Goal: Contribute content: Contribute content

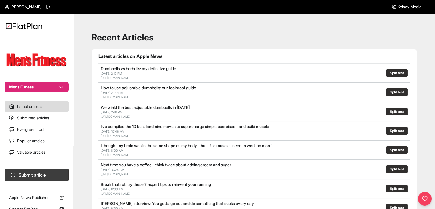
click at [31, 85] on button "Mens Fitness" at bounding box center [37, 87] width 64 height 10
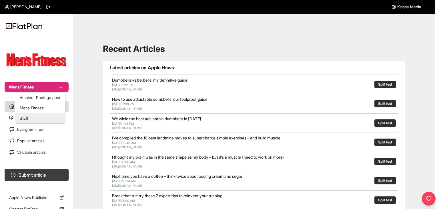
click at [38, 119] on button "Stuff" at bounding box center [40, 118] width 50 height 10
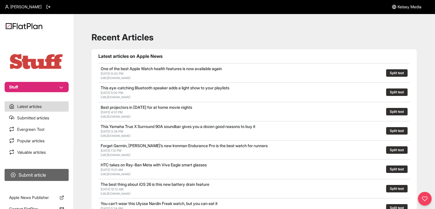
click at [40, 178] on button "Submit article" at bounding box center [37, 175] width 64 height 12
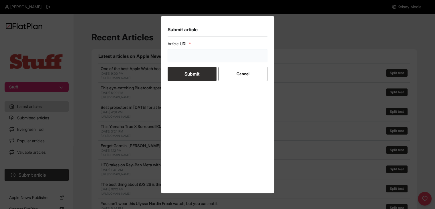
click at [187, 58] on input "url" at bounding box center [217, 55] width 100 height 13
paste input "https://www.stuff.tv/features/40-ways-apple-changed-tech-world/"
type input "https://www.stuff.tv/features/40-ways-apple-changed-tech-world/"
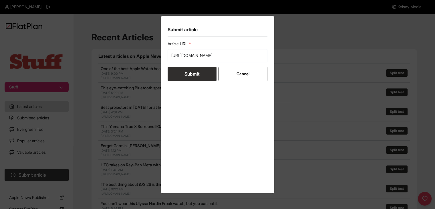
click at [187, 75] on button "Submit" at bounding box center [191, 74] width 49 height 14
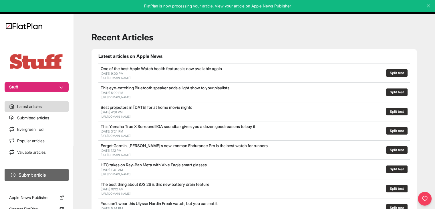
click at [65, 169] on button "Submit article" at bounding box center [37, 175] width 64 height 12
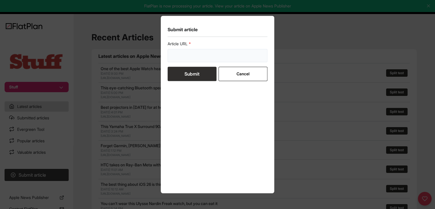
click at [180, 55] on input "url" at bounding box center [217, 55] width 100 height 13
paste input "https://www.stuff.tv/features/best-apple-keynotes/"
type input "https://www.stuff.tv/features/best-apple-keynotes/"
click at [183, 71] on button "Submit" at bounding box center [191, 74] width 49 height 14
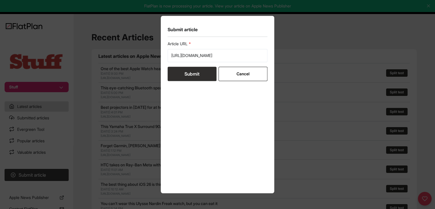
scroll to position [0, 0]
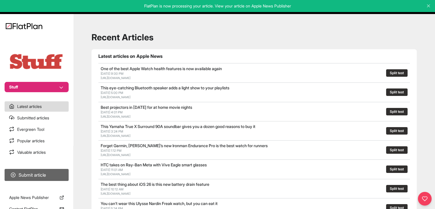
click at [38, 178] on button "Submit article" at bounding box center [37, 175] width 64 height 12
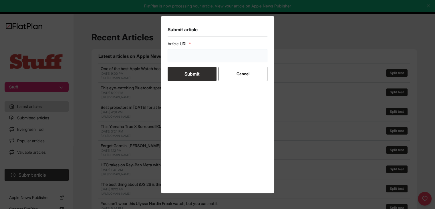
click at [201, 59] on input "url" at bounding box center [217, 55] width 100 height 13
paste input "https://www.stuff.tv/review/oneplus-pad-lite-review/"
type input "https://www.stuff.tv/review/oneplus-pad-lite-review/"
click at [198, 75] on button "Submit" at bounding box center [191, 74] width 49 height 14
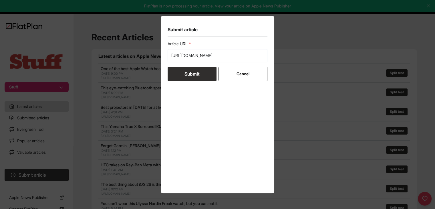
scroll to position [0, 0]
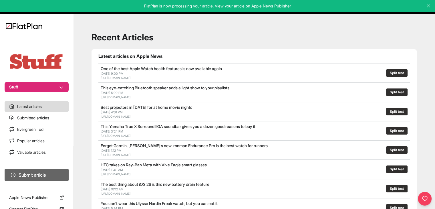
click at [61, 179] on button "Submit article" at bounding box center [37, 175] width 64 height 12
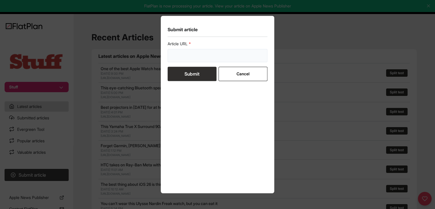
click at [182, 59] on input "url" at bounding box center [217, 55] width 100 height 13
paste input "https://www.stuff.tv/features/best-fan/"
type input "https://www.stuff.tv/features/best-fan/"
click at [182, 76] on button "Submit" at bounding box center [191, 74] width 49 height 14
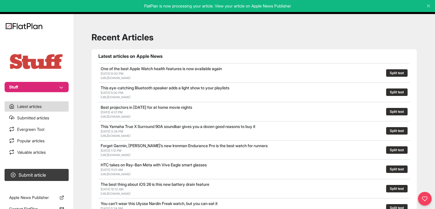
click at [31, 87] on button "Stuff" at bounding box center [37, 87] width 64 height 10
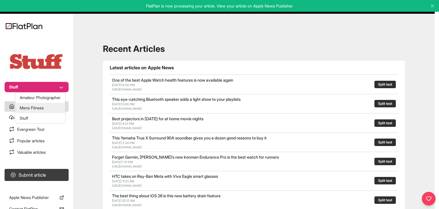
click at [37, 108] on button "Mens Fitness" at bounding box center [40, 108] width 50 height 10
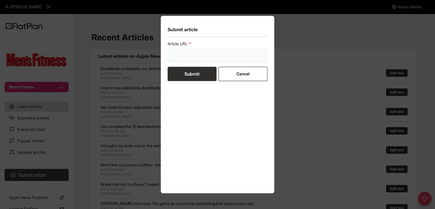
click at [193, 61] on input "url" at bounding box center [217, 55] width 100 height 13
paste input "https://mensfitness.co.uk/workouts/best-dumbbell-exercises/"
click at [191, 73] on form "Article URL https://mensfitness.co.uk/workouts/best-dumbbell-exercises/ Submit …" at bounding box center [217, 61] width 100 height 40
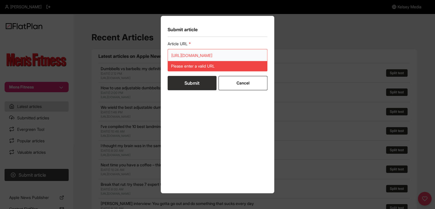
click at [206, 54] on input "https://mensfitness.co.uk/workouts/best-dumbbell-exercises/" at bounding box center [217, 55] width 100 height 13
paste input "url"
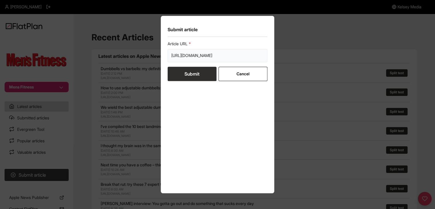
type input "https://mensfitness.co.uk/workouts/best-dumbbell-exercises/"
click at [192, 69] on button "Submit" at bounding box center [191, 74] width 49 height 14
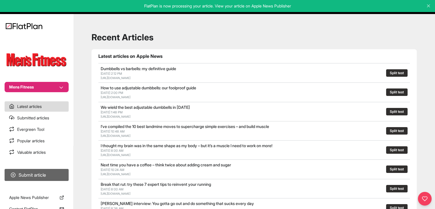
click at [57, 175] on button "Submit article" at bounding box center [37, 175] width 64 height 12
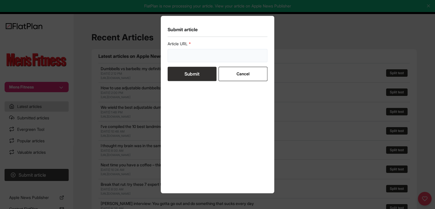
click at [196, 55] on input "url" at bounding box center [217, 55] width 100 height 13
paste input "https://mensfitness.co.uk/news/burn-belly-fat/"
click at [192, 74] on form "Article URL https://mensfitness.co.uk/news/burn-belly-fat/ Submit Cancel" at bounding box center [217, 61] width 100 height 40
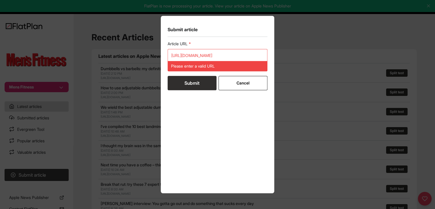
click at [212, 61] on div "Please enter a valid URL" at bounding box center [217, 66] width 100 height 10
click at [211, 57] on input "https://mensfitness.co.uk/news/burn-belly-fat/" at bounding box center [217, 55] width 100 height 13
paste input "url"
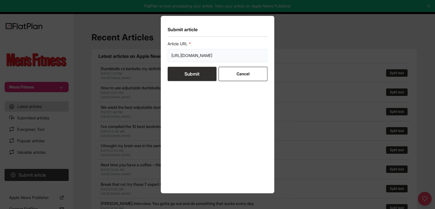
type input "https://mensfitness.co.uk/news/burn-belly-fat/"
click at [208, 77] on button "Submit" at bounding box center [191, 74] width 49 height 14
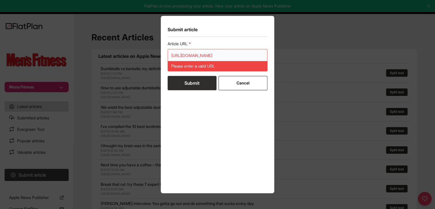
click at [199, 53] on input "https://mensfitness.co.uk/news/burn-belly-fat/" at bounding box center [217, 55] width 100 height 13
paste input "https://mensfitness.co.uk/news/burn-belly-fat/"
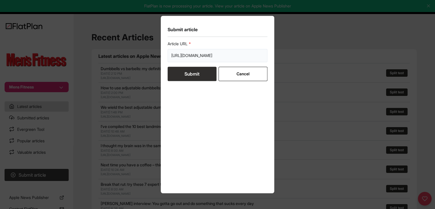
type input "https://mensfitness.co.uk/news/burn-belly-fat/"
click at [185, 79] on button "Submit" at bounding box center [191, 74] width 49 height 14
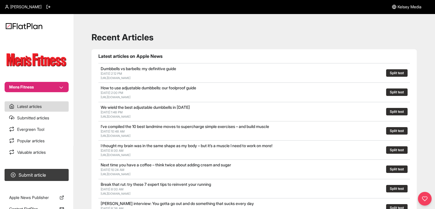
click at [46, 87] on button "Mens Fitness" at bounding box center [37, 87] width 64 height 10
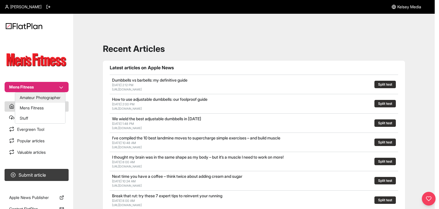
click at [43, 93] on button "Amateur Photographer" at bounding box center [40, 97] width 50 height 10
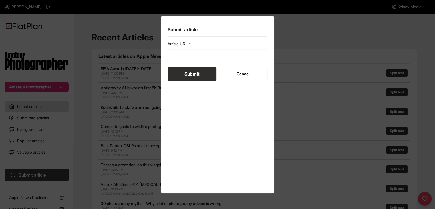
click at [179, 63] on form "Article URL Submit Cancel" at bounding box center [217, 61] width 100 height 40
click at [183, 54] on input "url" at bounding box center [217, 55] width 100 height 13
paste input "[URL][DOMAIN_NAME]"
type input "[URL][DOMAIN_NAME]"
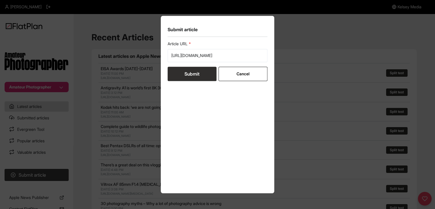
click at [182, 75] on button "Submit" at bounding box center [191, 74] width 49 height 14
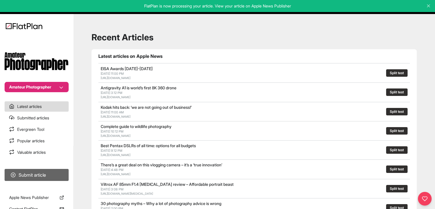
click at [52, 171] on button "Submit article" at bounding box center [37, 175] width 64 height 12
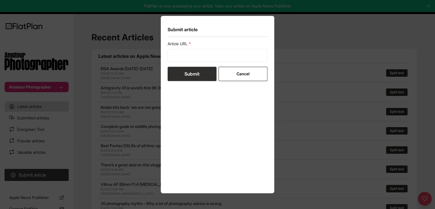
click at [172, 63] on form "Article URL Submit Cancel" at bounding box center [217, 61] width 100 height 40
click at [173, 58] on input "url" at bounding box center [217, 55] width 100 height 13
paste input "[URL][DOMAIN_NAME]"
type input "[URL][DOMAIN_NAME]"
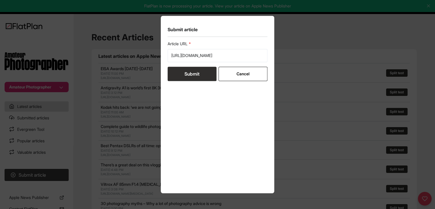
scroll to position [0, 0]
click at [177, 71] on button "Submit" at bounding box center [191, 74] width 49 height 14
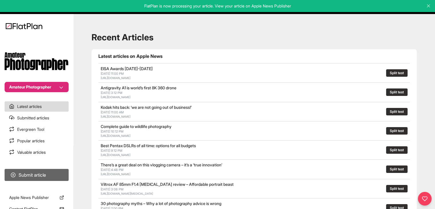
click at [53, 175] on button "Submit article" at bounding box center [37, 175] width 64 height 12
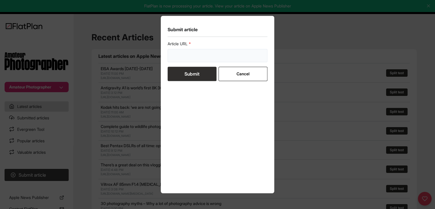
click at [188, 54] on input "url" at bounding box center [217, 55] width 100 height 13
paste input "[URL][DOMAIN_NAME]"
type input "[URL][DOMAIN_NAME]"
click at [189, 74] on button "Submit" at bounding box center [191, 74] width 49 height 14
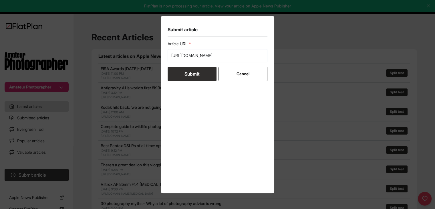
scroll to position [0, 0]
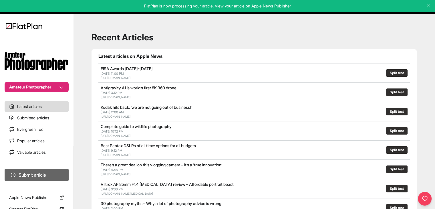
click at [53, 173] on button "Submit article" at bounding box center [37, 175] width 64 height 12
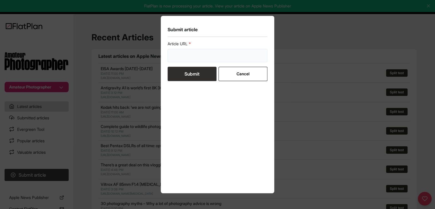
click at [190, 56] on input "url" at bounding box center [217, 55] width 100 height 13
paste input "[URL][DOMAIN_NAME]"
type input "[URL][DOMAIN_NAME]"
click at [191, 75] on button "Submit" at bounding box center [191, 74] width 49 height 14
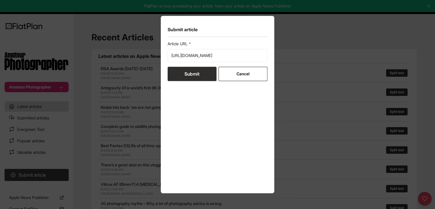
scroll to position [0, 0]
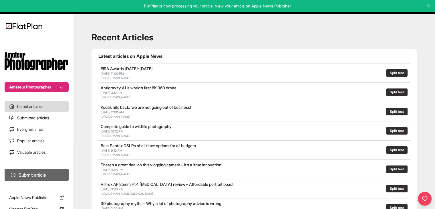
click at [59, 171] on button "Submit article" at bounding box center [37, 175] width 64 height 12
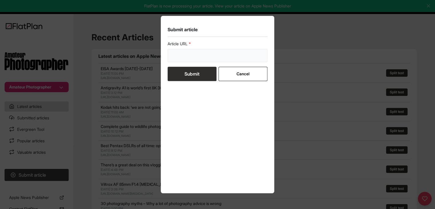
click at [191, 57] on input "url" at bounding box center [217, 55] width 100 height 13
paste input "[URL][DOMAIN_NAME]"
type input "[URL][DOMAIN_NAME]"
click at [191, 72] on button "Submit" at bounding box center [191, 74] width 49 height 14
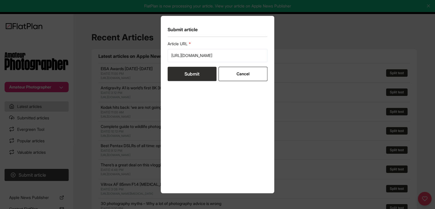
scroll to position [0, 0]
